Goal: Task Accomplishment & Management: Manage account settings

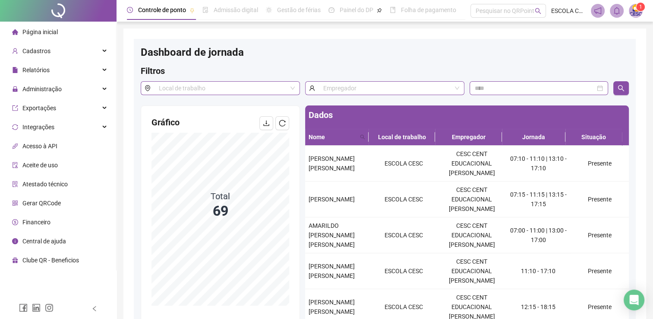
click at [48, 37] on div "Página inicial" at bounding box center [35, 31] width 46 height 17
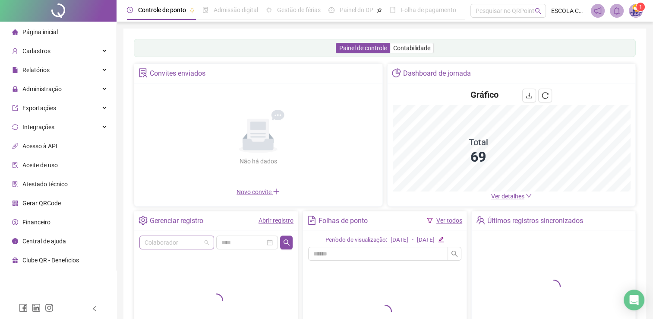
click at [181, 241] on input "search" at bounding box center [173, 242] width 57 height 13
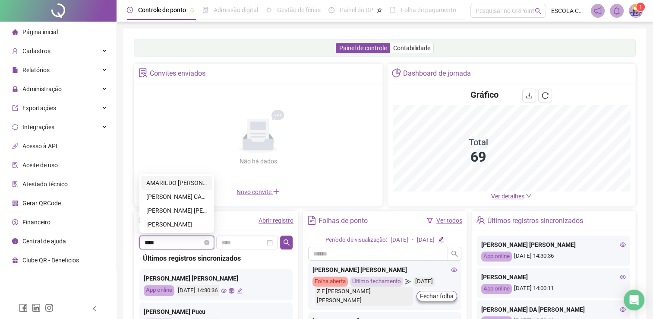
type input "*****"
click at [187, 210] on div "[PERSON_NAME] CAROLINA [PERSON_NAME]" at bounding box center [176, 211] width 61 height 10
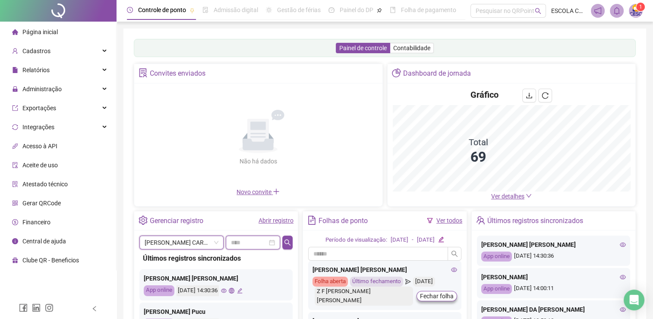
click at [254, 242] on input at bounding box center [249, 243] width 36 height 10
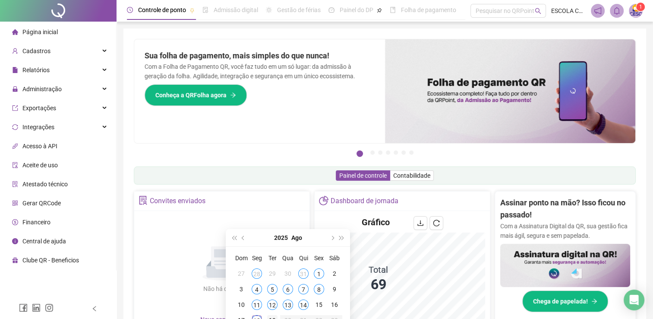
type input "**********"
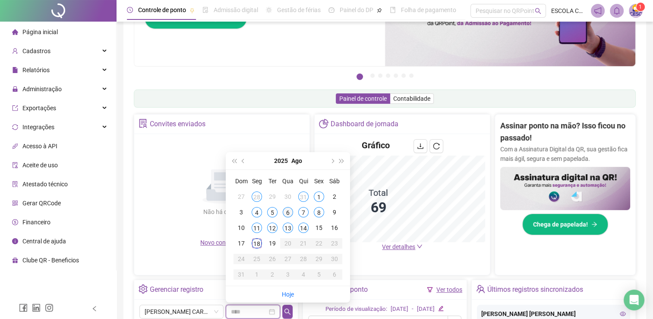
scroll to position [86, 0]
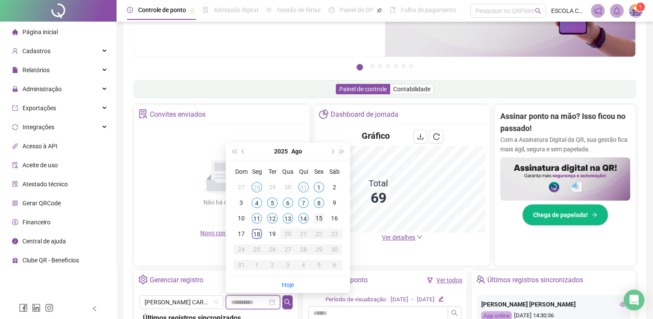
type input "**********"
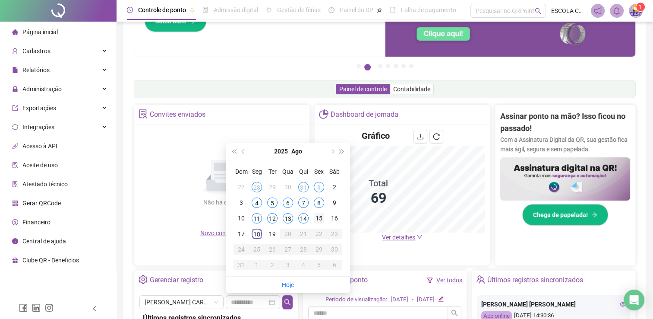
click at [318, 216] on div "15" at bounding box center [319, 218] width 10 height 10
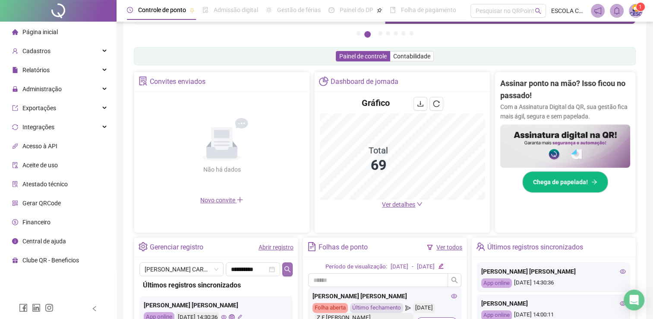
scroll to position [173, 0]
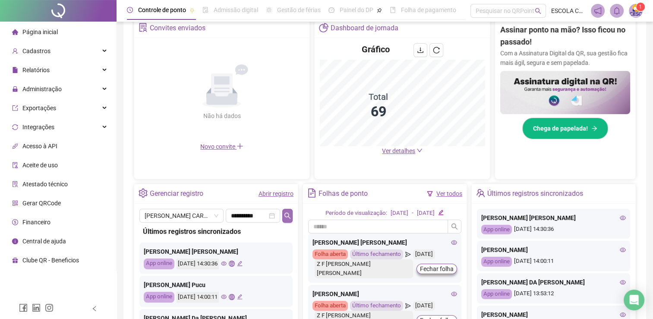
click at [285, 214] on icon "search" at bounding box center [287, 215] width 7 height 7
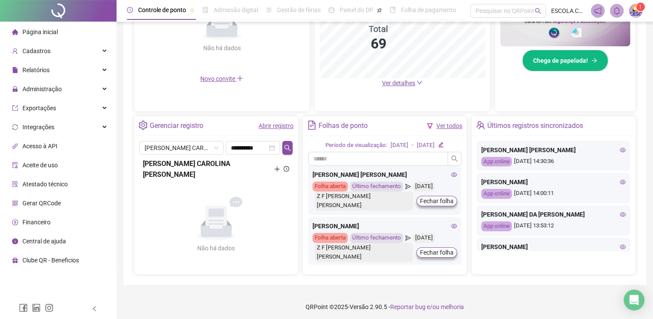
scroll to position [242, 0]
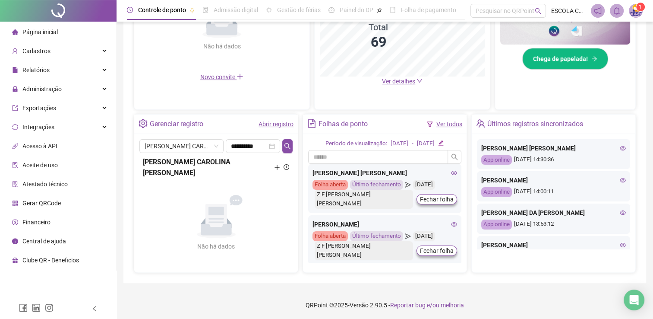
click at [276, 167] on icon "plus" at bounding box center [277, 167] width 5 height 0
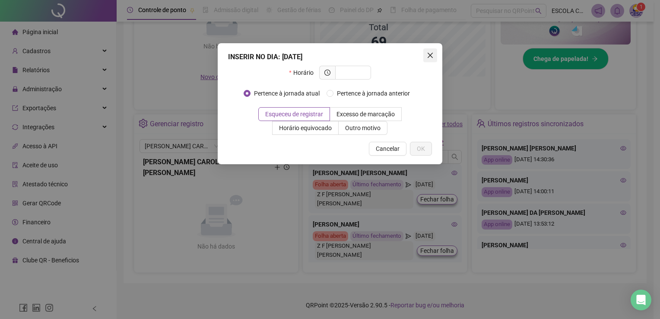
click at [429, 53] on icon "close" at bounding box center [430, 55] width 7 height 7
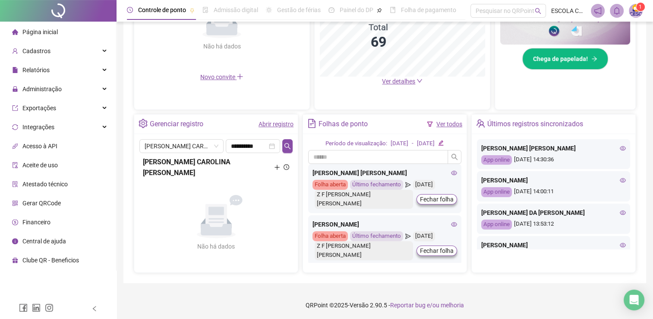
click at [280, 126] on link "Abrir registro" at bounding box center [276, 123] width 35 height 7
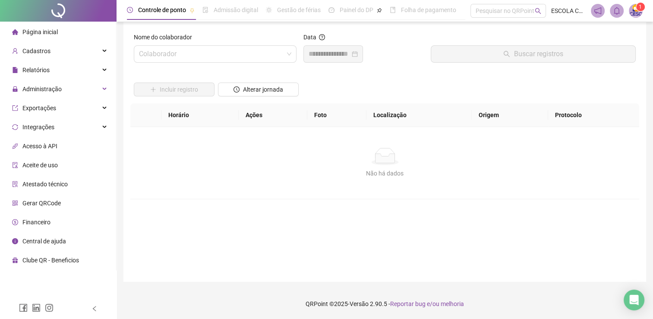
scroll to position [6, 0]
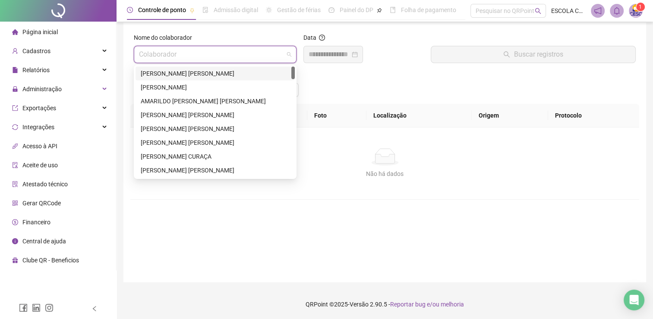
click at [213, 54] on input "search" at bounding box center [211, 54] width 145 height 16
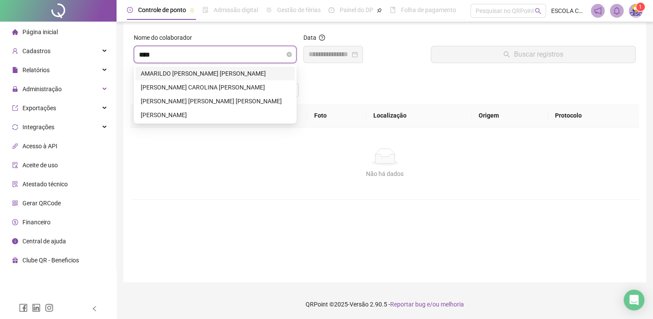
type input "*****"
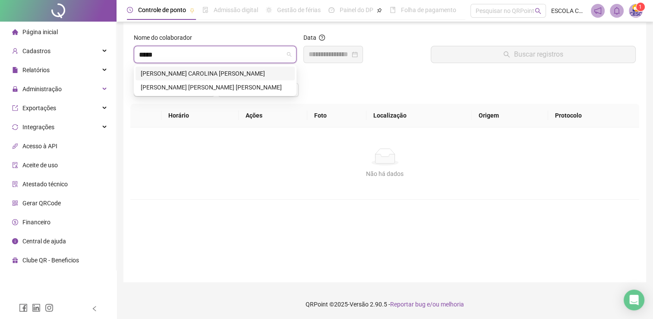
click at [219, 70] on div "[PERSON_NAME] CAROLINA [PERSON_NAME]" at bounding box center [215, 74] width 149 height 10
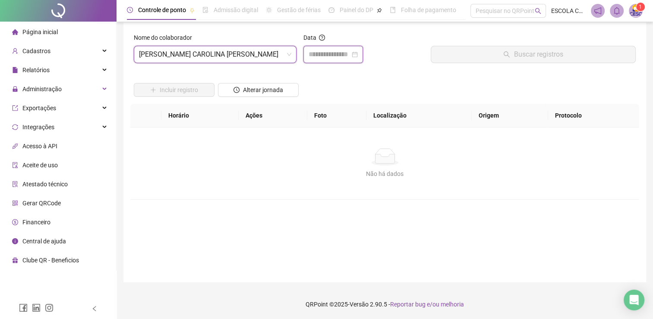
click at [323, 50] on input at bounding box center [329, 54] width 41 height 10
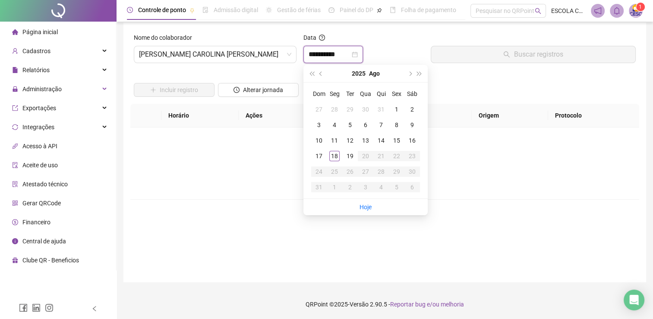
type input "**********"
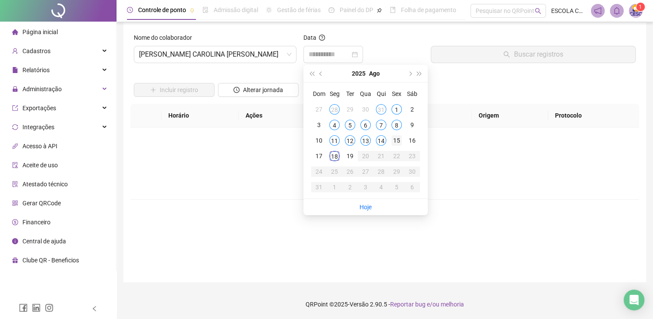
click at [395, 139] on div "15" at bounding box center [397, 140] width 10 height 10
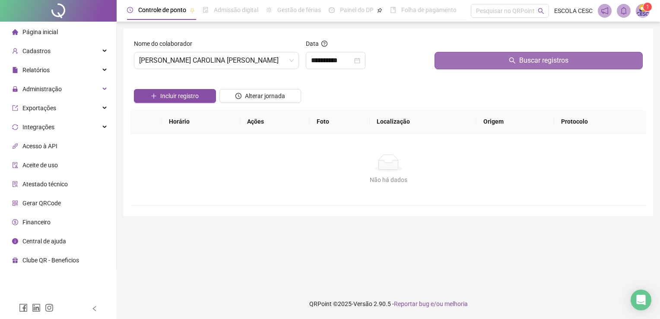
click at [486, 62] on button "Buscar registros" at bounding box center [538, 60] width 208 height 17
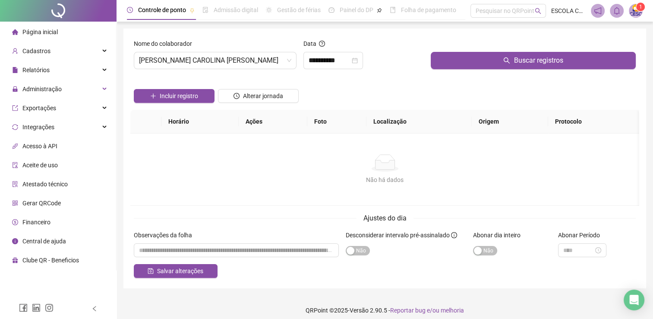
click at [481, 244] on div "Sim Não" at bounding box center [512, 250] width 78 height 14
click at [485, 247] on span "Sim Não" at bounding box center [485, 251] width 24 height 10
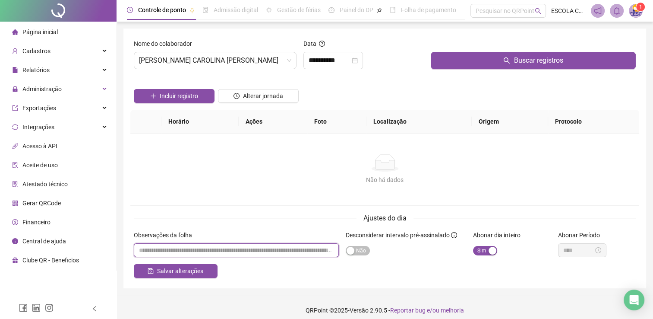
click at [241, 257] on input "textarea" at bounding box center [236, 250] width 205 height 14
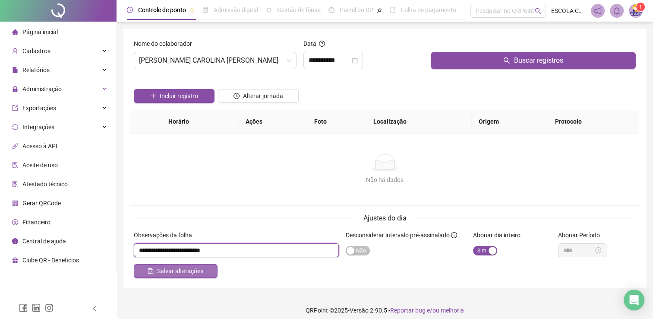
type input "**********"
click at [199, 272] on span "Salvar alterações" at bounding box center [180, 271] width 46 height 10
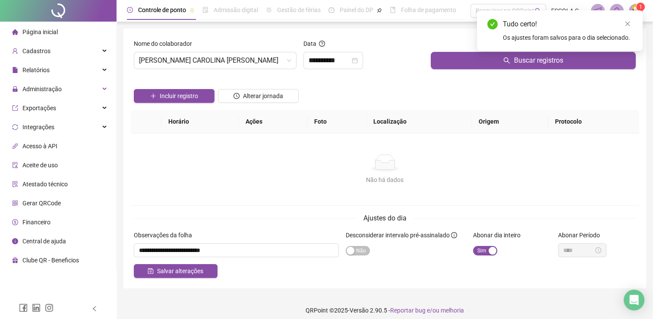
drag, startPoint x: 59, startPoint y: 7, endPoint x: 60, endPoint y: 1, distance: 6.7
click at [59, 7] on div at bounding box center [58, 11] width 117 height 22
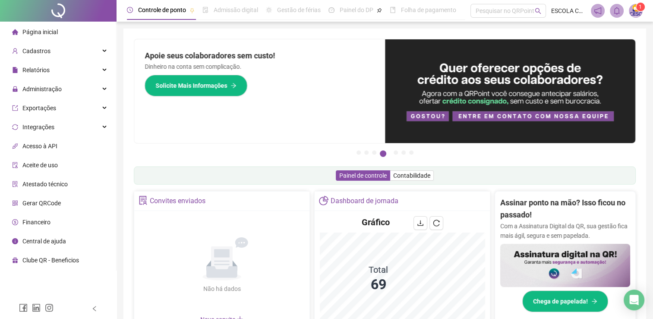
scroll to position [130, 0]
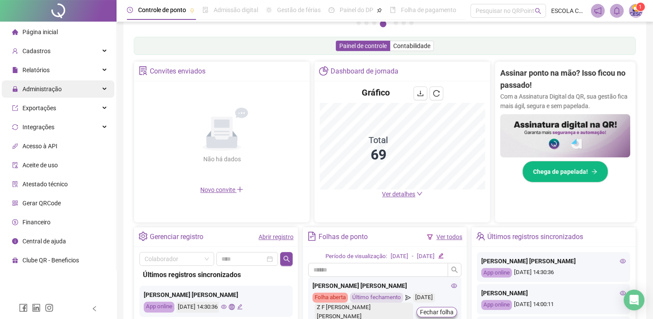
click at [43, 91] on span "Administração" at bounding box center [41, 89] width 39 height 7
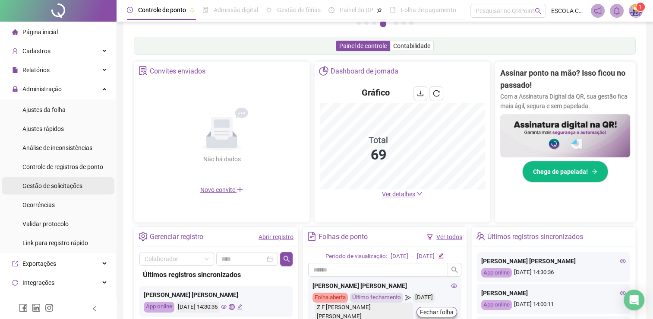
click at [35, 190] on div "Gestão de solicitações" at bounding box center [52, 185] width 60 height 17
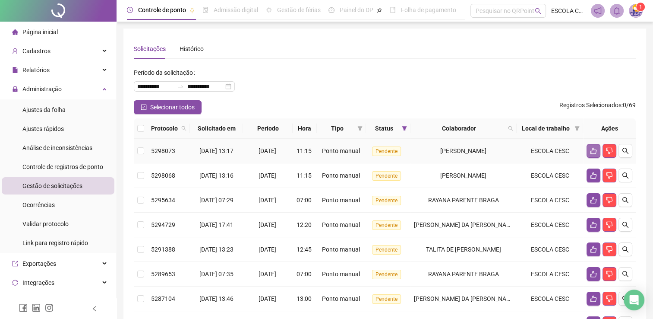
click at [589, 153] on button "button" at bounding box center [594, 151] width 14 height 14
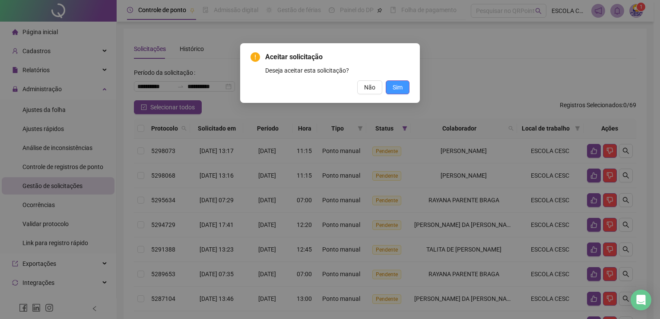
click at [395, 89] on span "Sim" at bounding box center [398, 87] width 10 height 10
